Goal: Navigation & Orientation: Find specific page/section

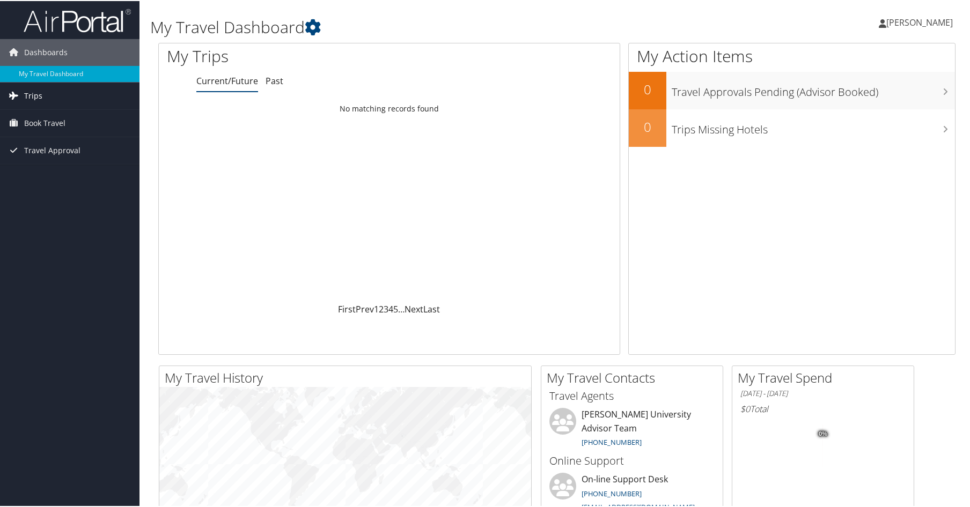
click at [41, 93] on link "Trips" at bounding box center [69, 95] width 139 height 27
click at [32, 93] on span "Trips" at bounding box center [33, 95] width 18 height 27
click at [40, 116] on link "Current/Future Trips" at bounding box center [69, 116] width 139 height 16
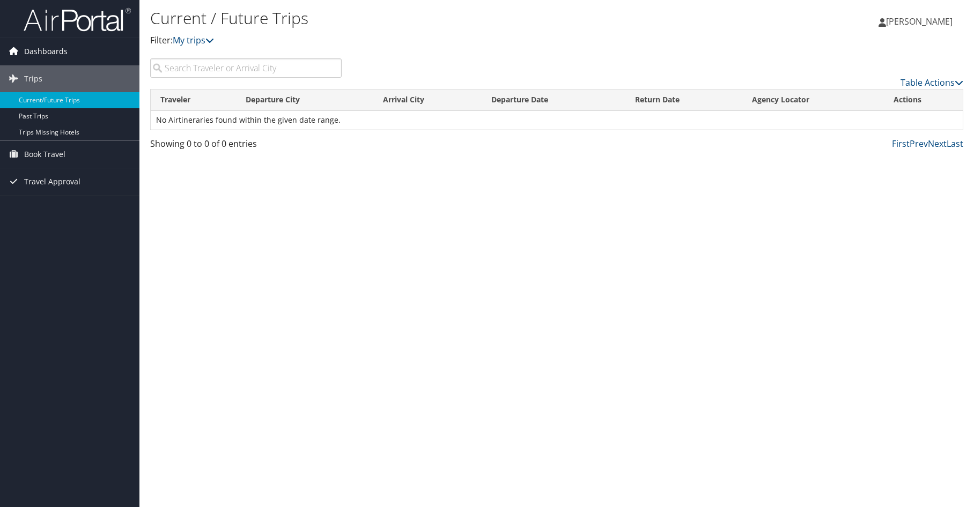
click at [46, 51] on span "Dashboards" at bounding box center [45, 51] width 43 height 27
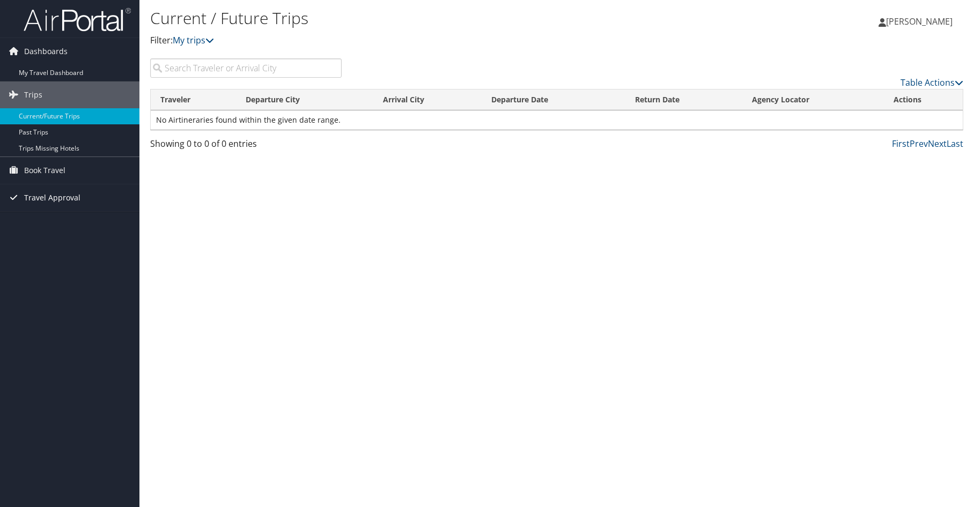
click at [50, 197] on span "Travel Approval" at bounding box center [52, 198] width 56 height 27
click at [51, 218] on link "Pending Trip Approvals" at bounding box center [69, 219] width 139 height 16
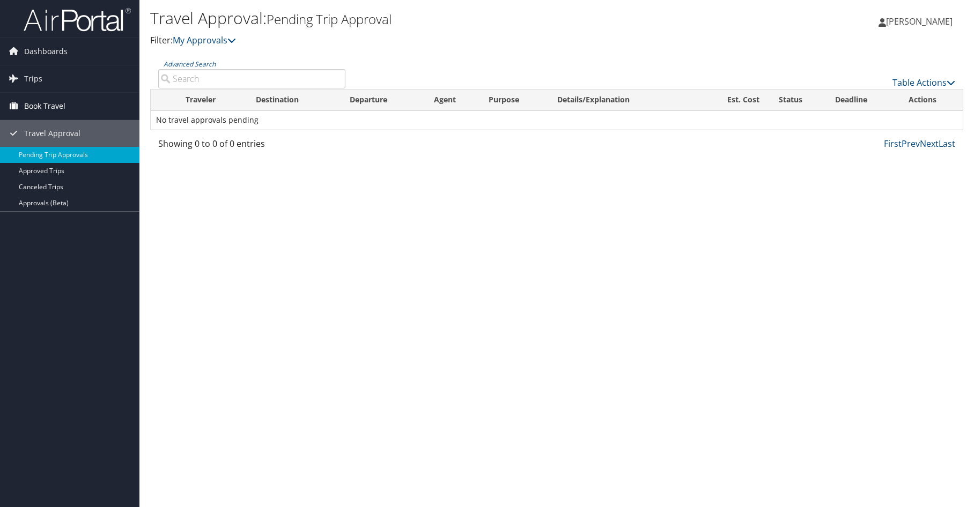
click at [42, 100] on span "Book Travel" at bounding box center [44, 106] width 41 height 27
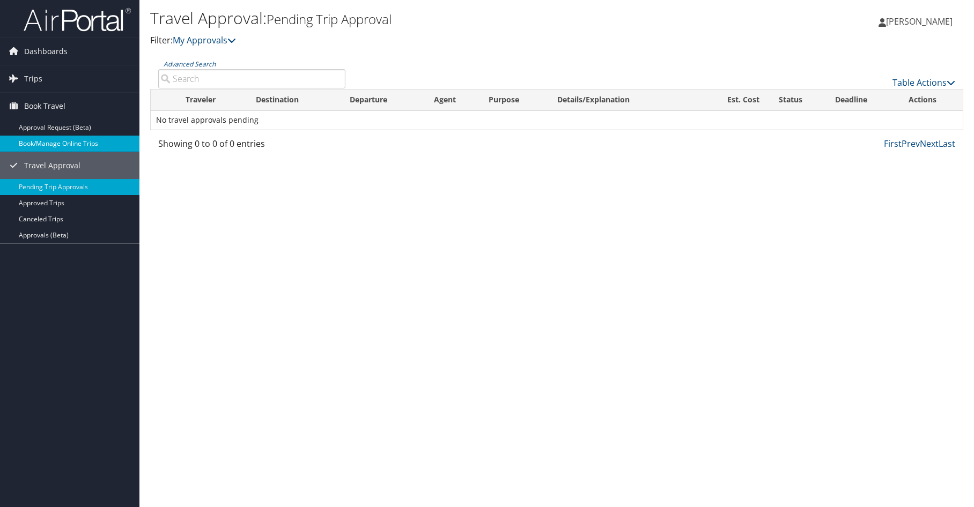
click at [49, 143] on link "Book/Manage Online Trips" at bounding box center [69, 144] width 139 height 16
